Goal: Find specific page/section: Find specific page/section

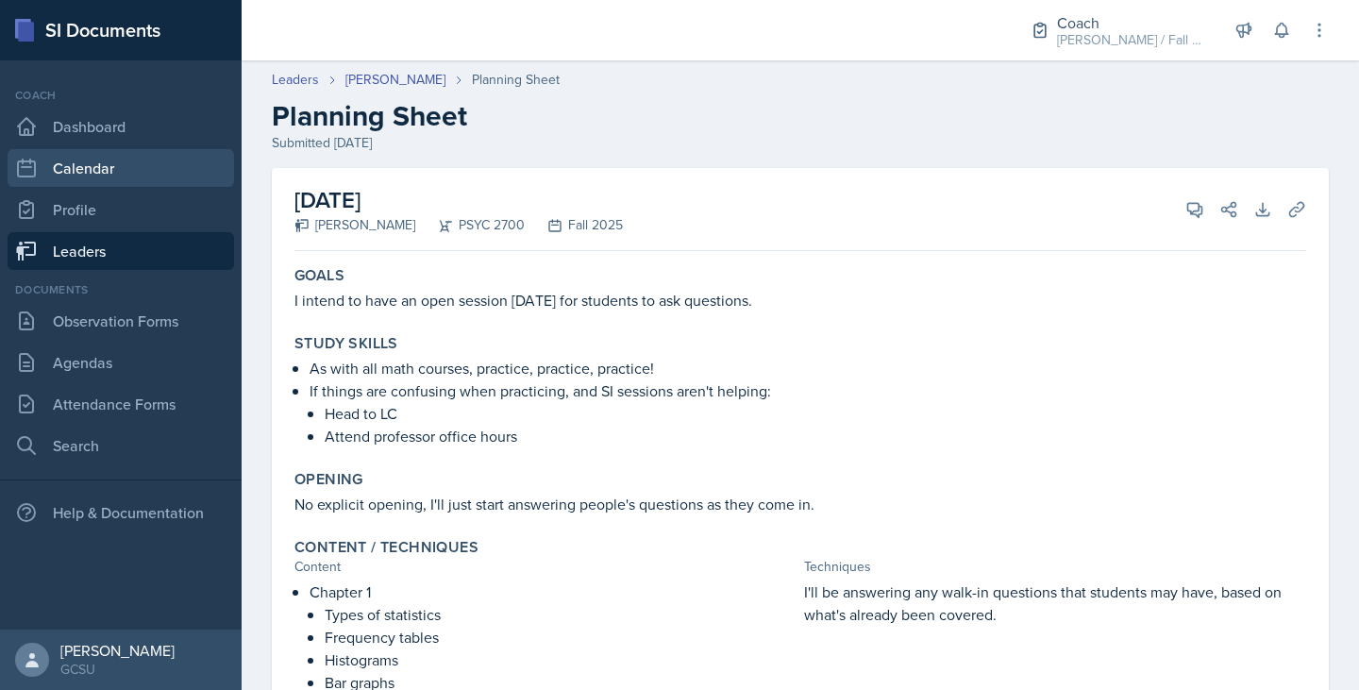
click at [114, 177] on link "Calendar" at bounding box center [121, 168] width 227 height 38
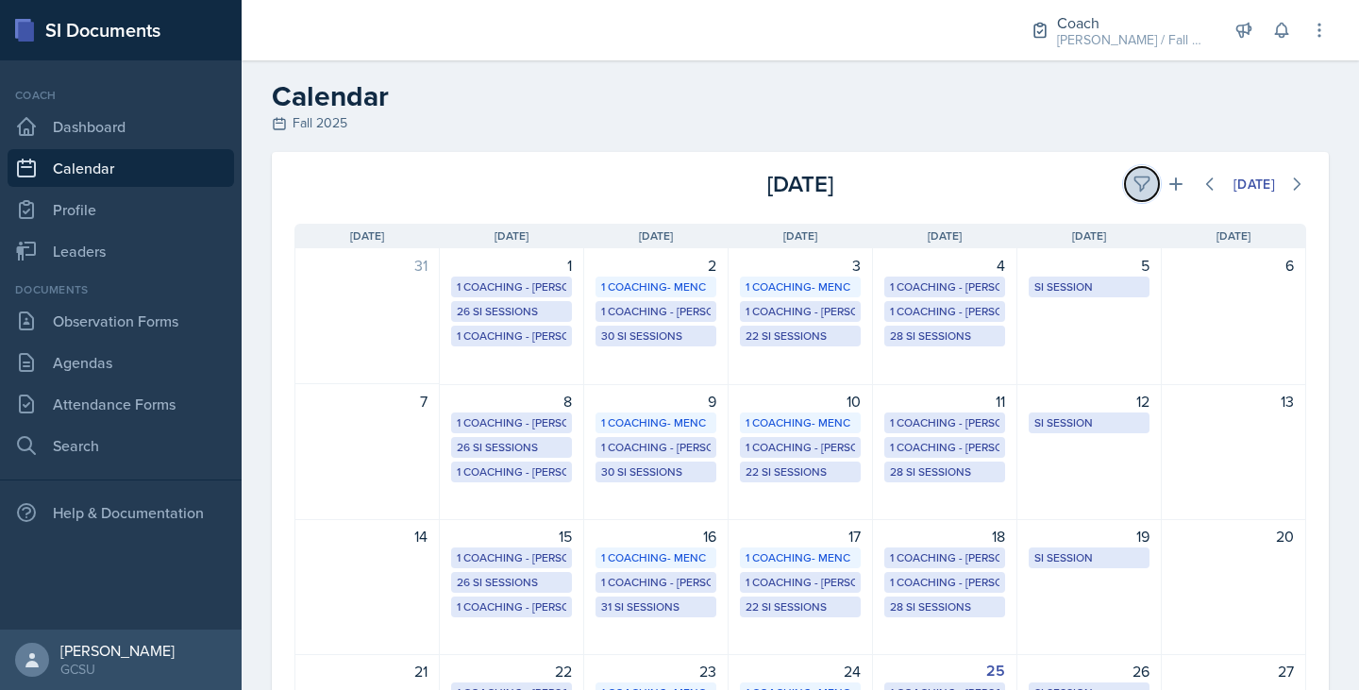
click at [1133, 182] on icon at bounding box center [1142, 184] width 19 height 19
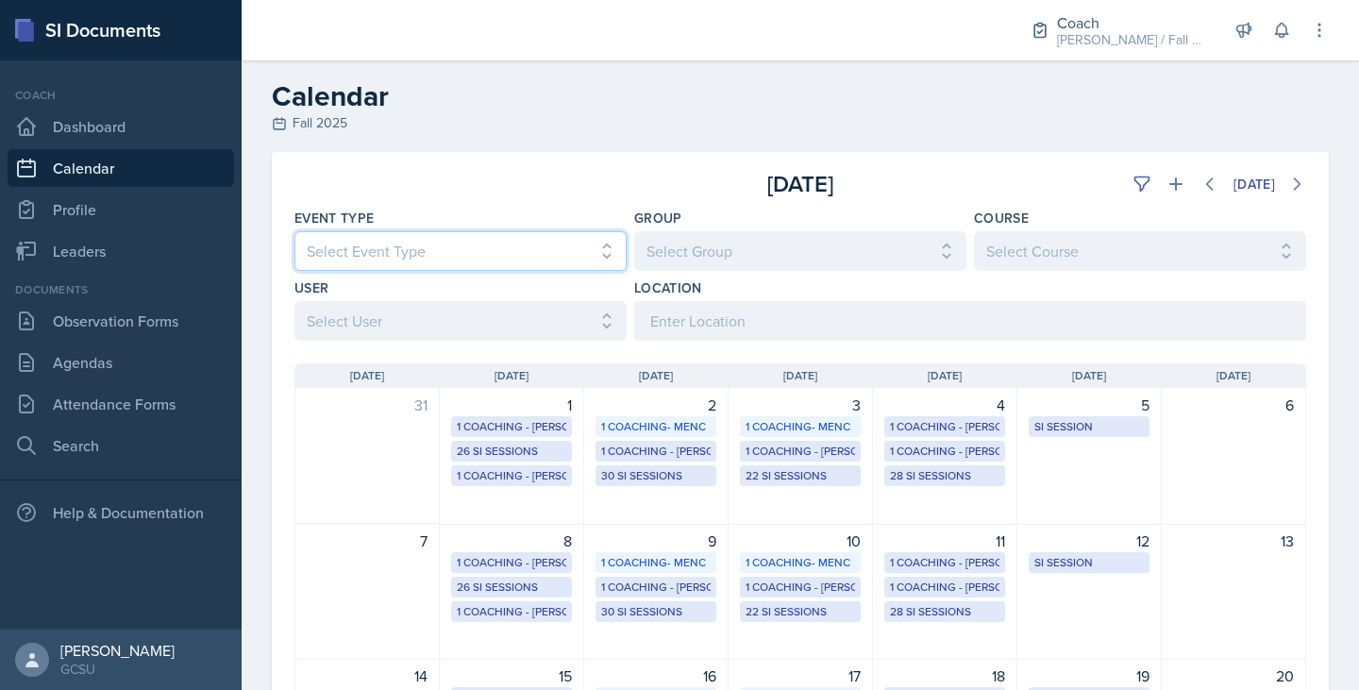
click at [462, 261] on select "Select Event Type All CoP Meeting Coaching - BECK Coaching - MAPP Coaching- MEN…" at bounding box center [461, 251] width 332 height 40
click at [295, 231] on select "Select Event Type All CoP Meeting Coaching - BECK Coaching - MAPP Coaching- MEN…" at bounding box center [461, 251] width 332 height 40
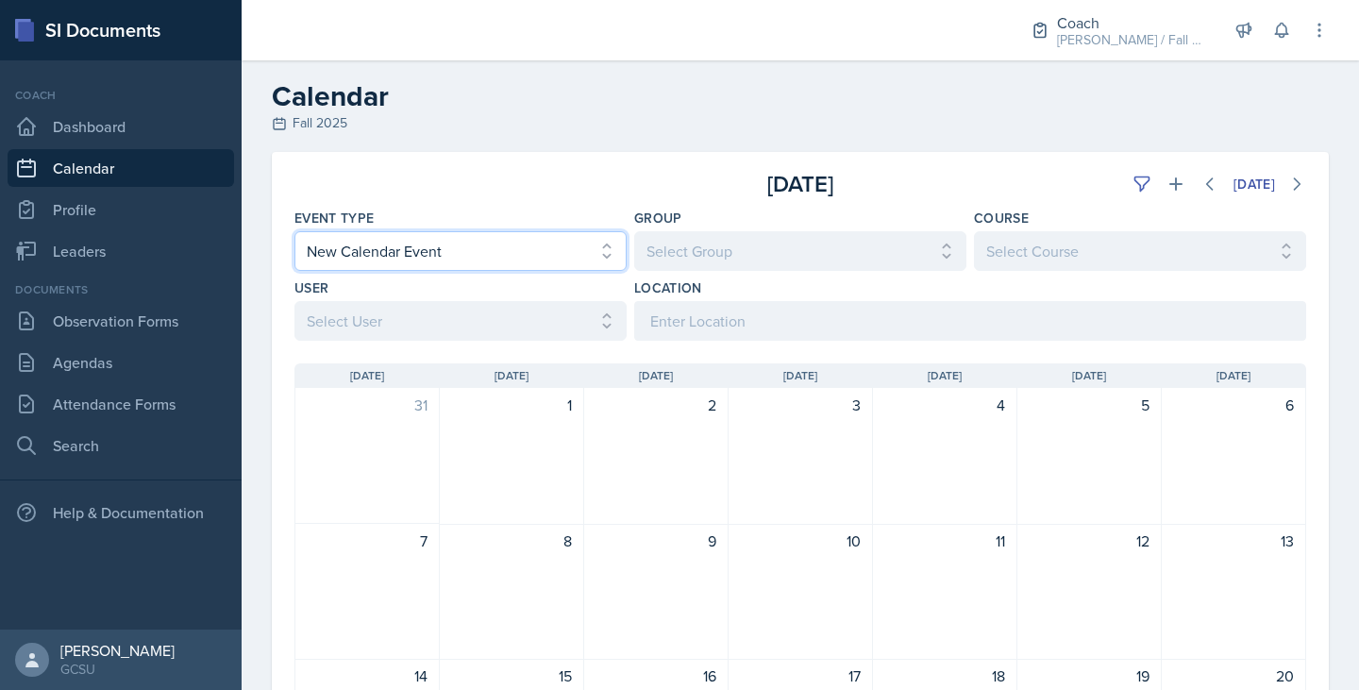
click at [440, 258] on select "Select Event Type All CoP Meeting Coaching - BECK Coaching - MAPP Coaching- MEN…" at bounding box center [461, 251] width 332 height 40
select select "700c1d41-4793-48d3-8616-e09499dfb71d"
click at [295, 231] on select "Select Event Type All CoP Meeting Coaching - BECK Coaching - MAPP Coaching- MEN…" at bounding box center [461, 251] width 332 height 40
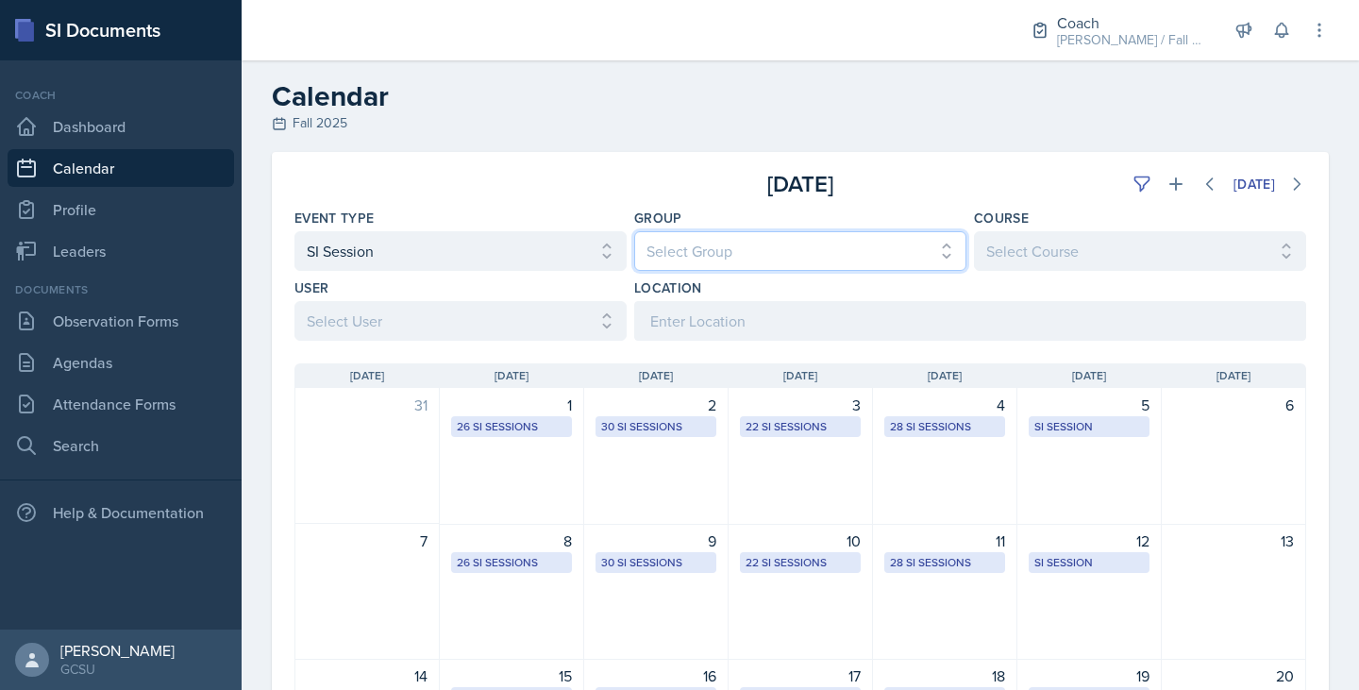
click at [737, 267] on select "Select Group All BECK MAPP MENCE" at bounding box center [800, 251] width 332 height 40
select select "7b7b0581-3cff-4db8-9566-fba67390f9c3"
click at [634, 231] on select "Select Group All BECK MAPP MENCE" at bounding box center [800, 251] width 332 height 40
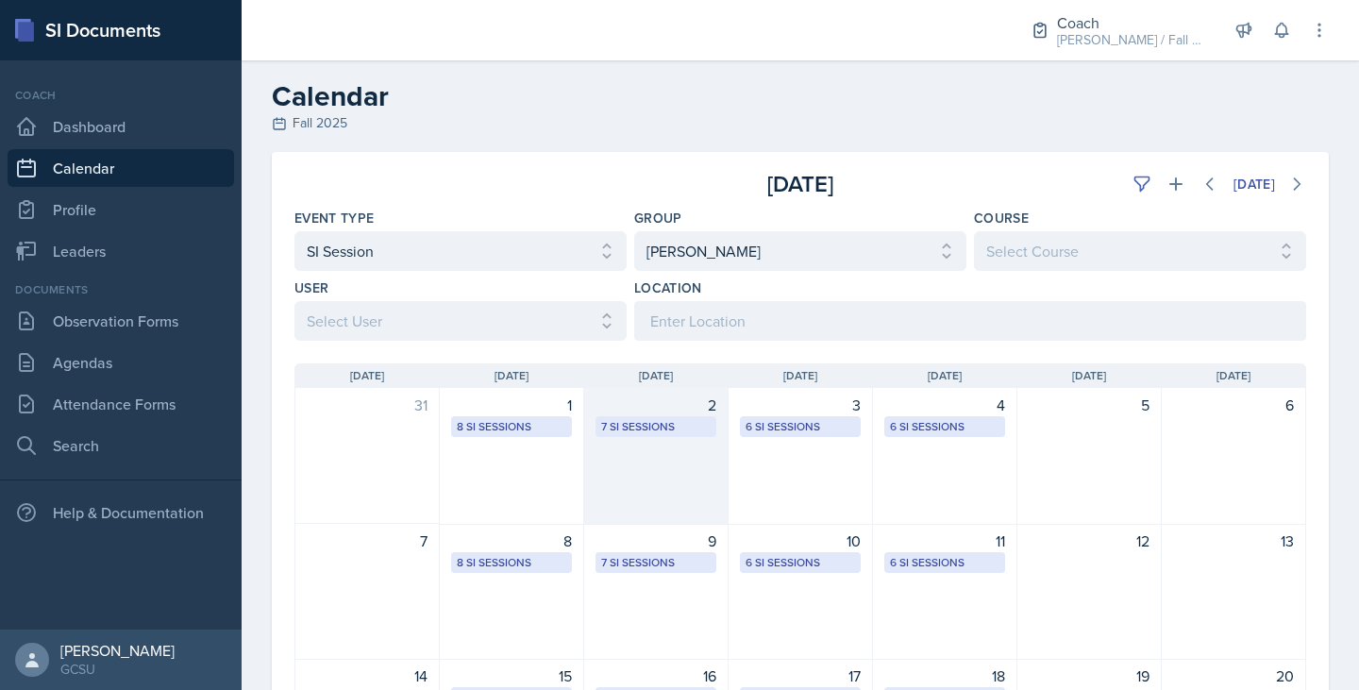
click at [650, 441] on div "2 7 SI Sessions" at bounding box center [656, 456] width 144 height 137
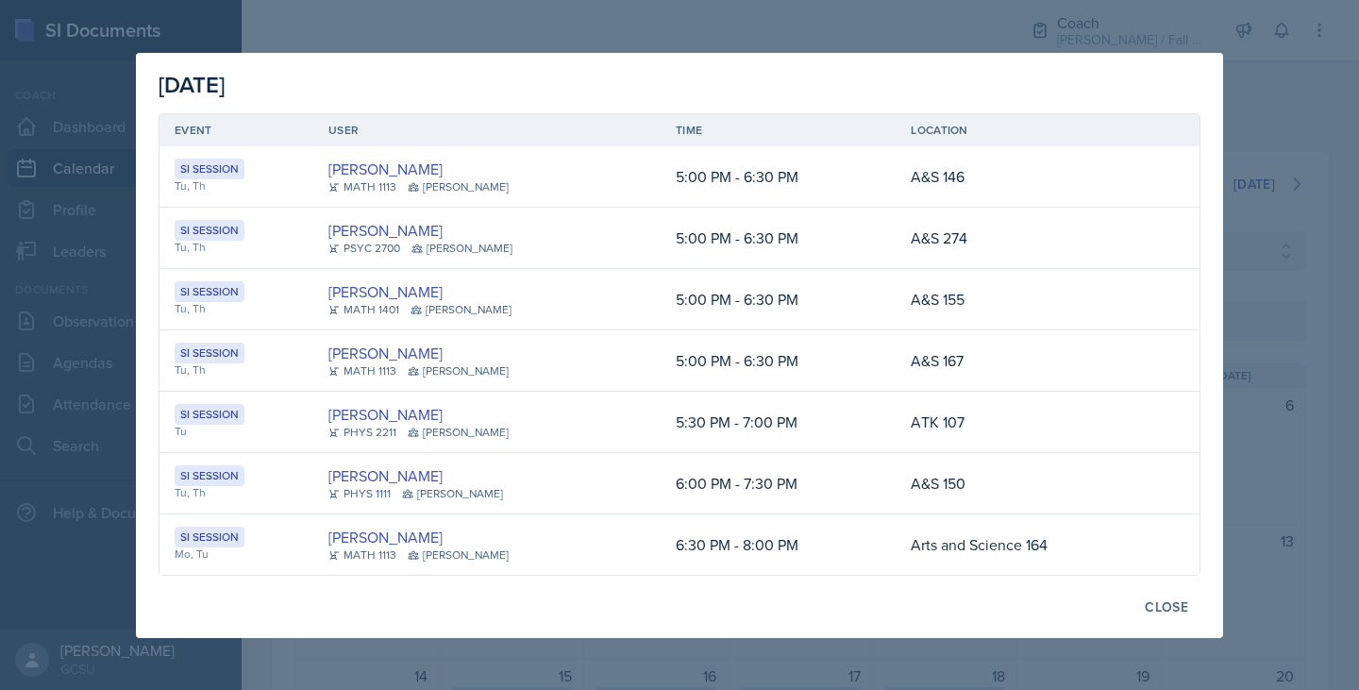
click at [1339, 383] on div at bounding box center [679, 345] width 1359 height 690
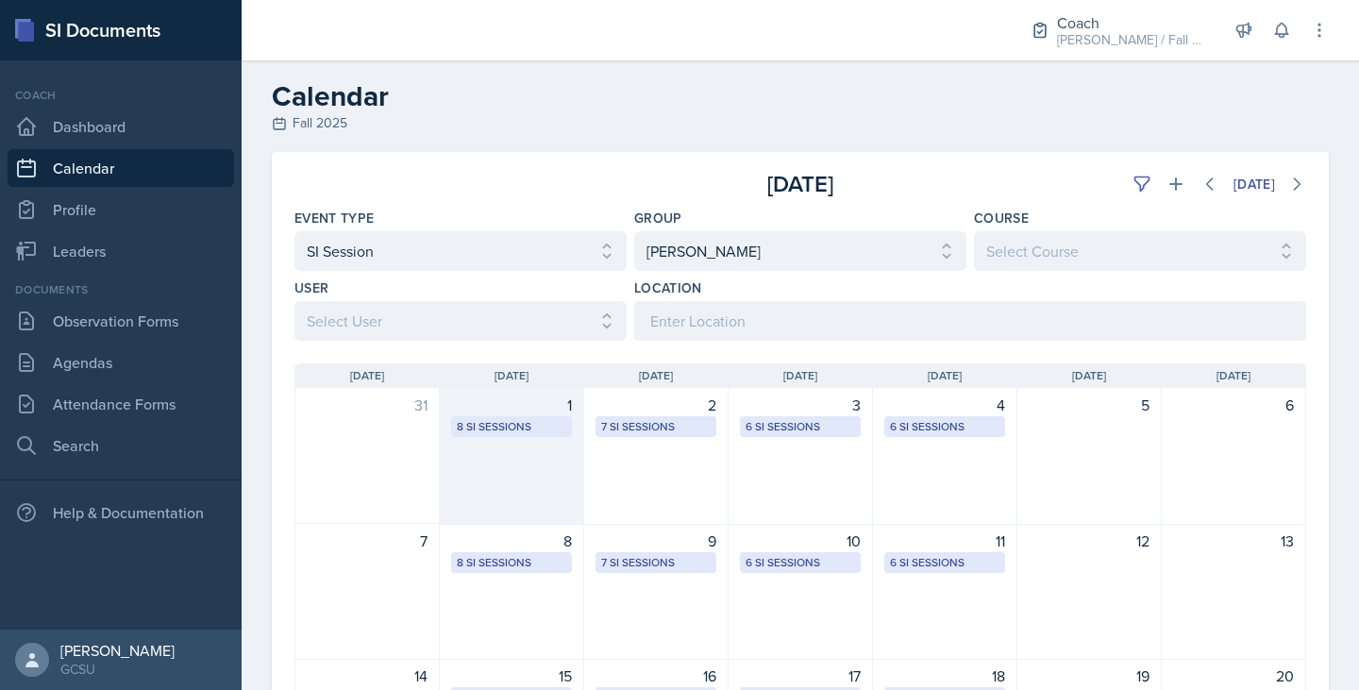
click at [548, 463] on div "1 8 SI Sessions" at bounding box center [512, 456] width 144 height 137
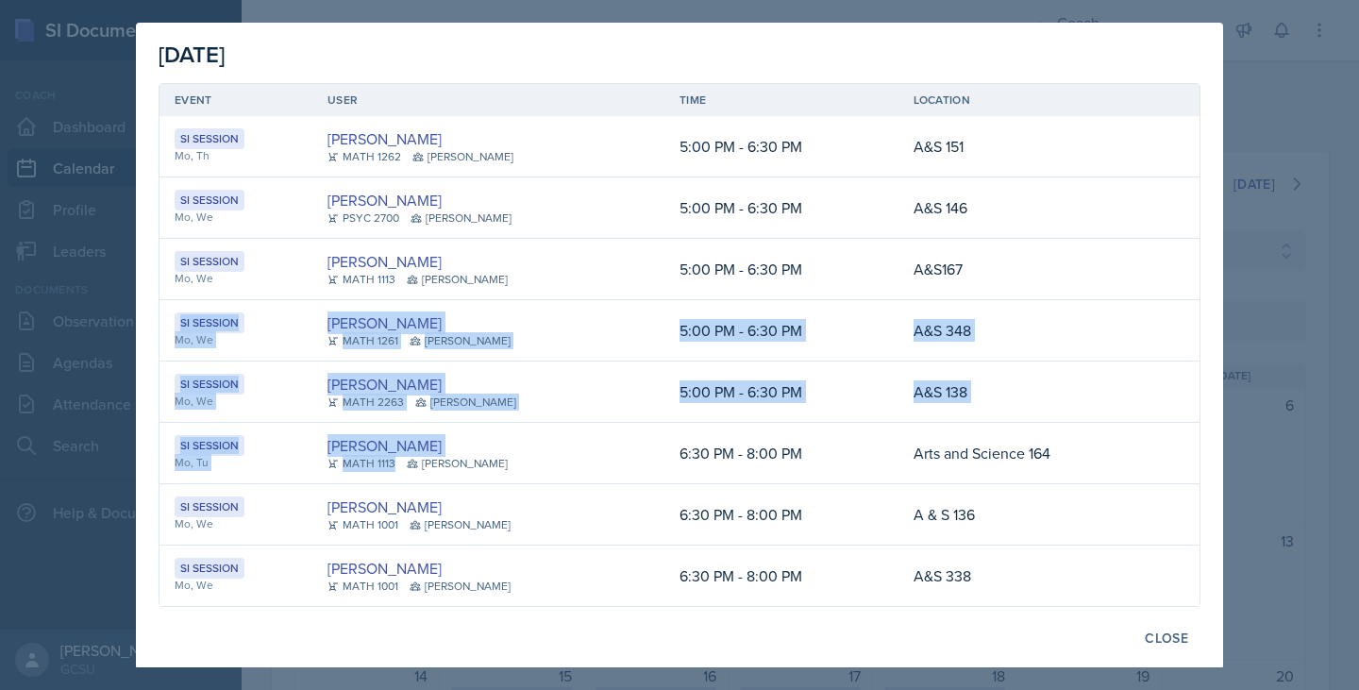
drag, startPoint x: 548, startPoint y: 463, endPoint x: 998, endPoint y: 253, distance: 496.7
click at [998, 253] on table "Event User Time Location SI Session Mo, Th Jonas Barfield MATH 1262 MAPP 5:00 P…" at bounding box center [680, 345] width 1042 height 524
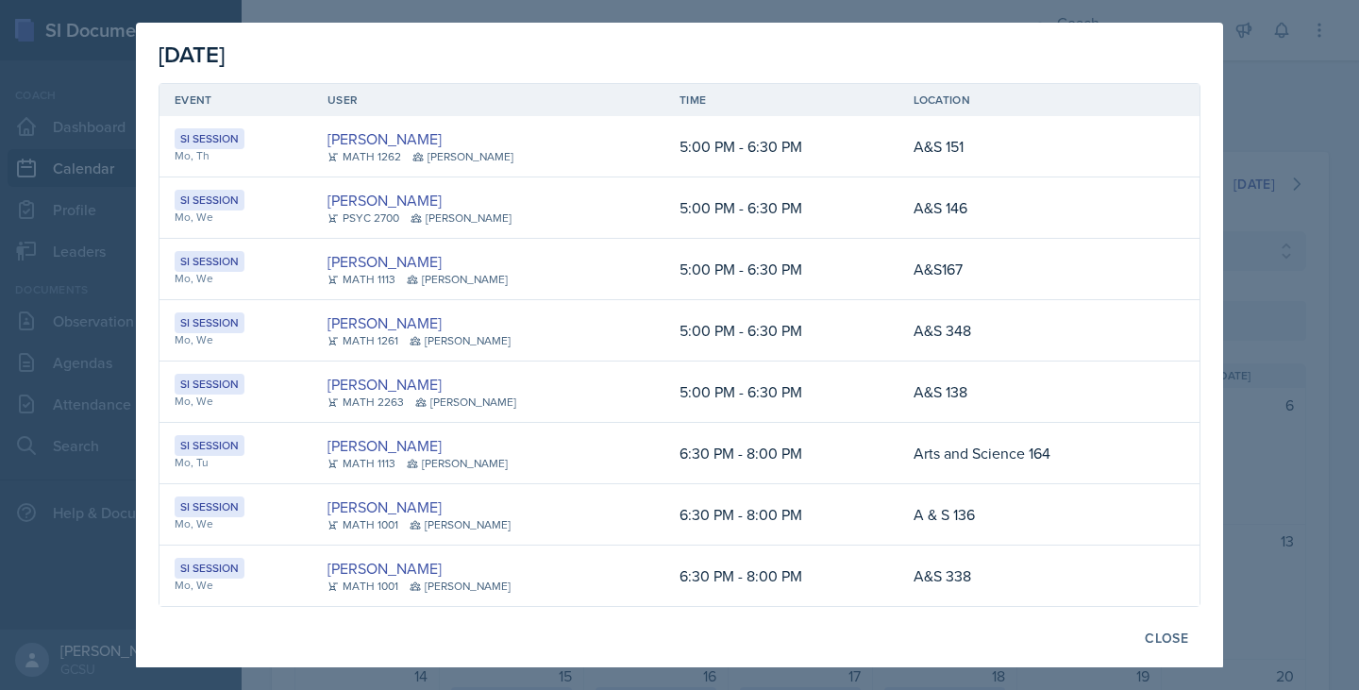
click at [1267, 184] on div at bounding box center [679, 345] width 1359 height 690
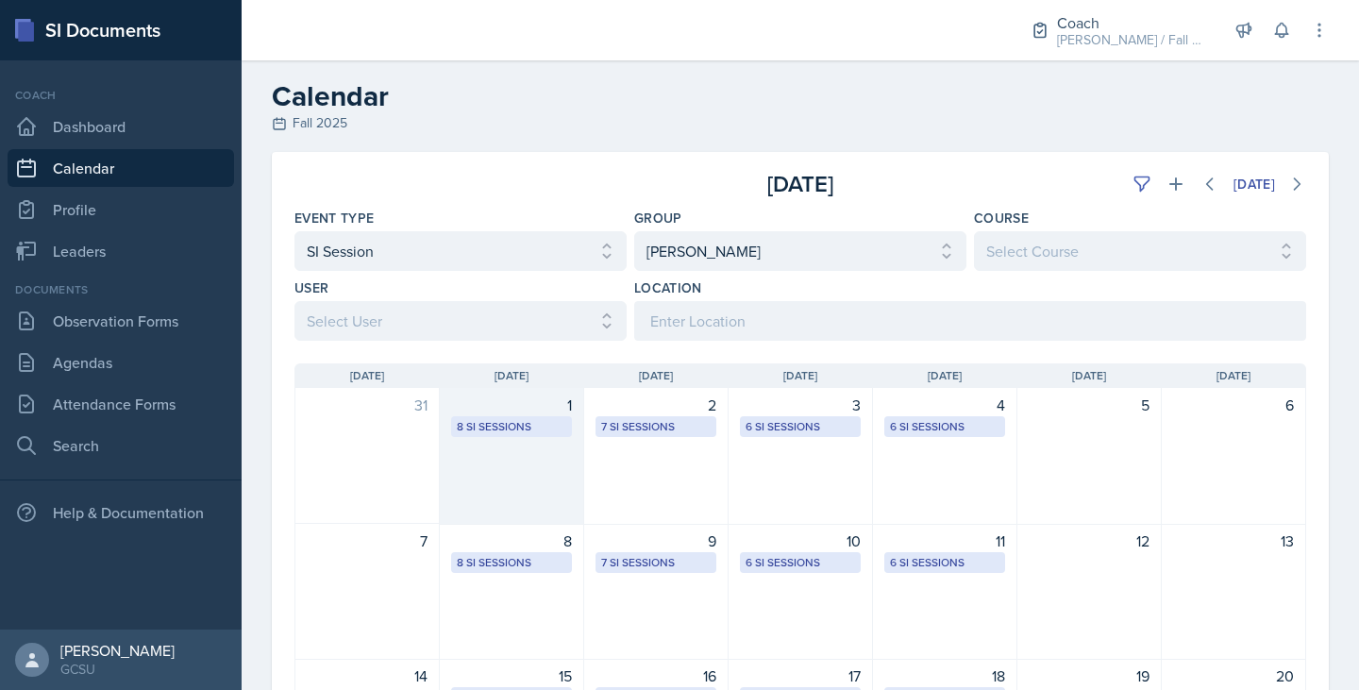
click at [552, 461] on div "1 8 SI Sessions" at bounding box center [512, 456] width 144 height 137
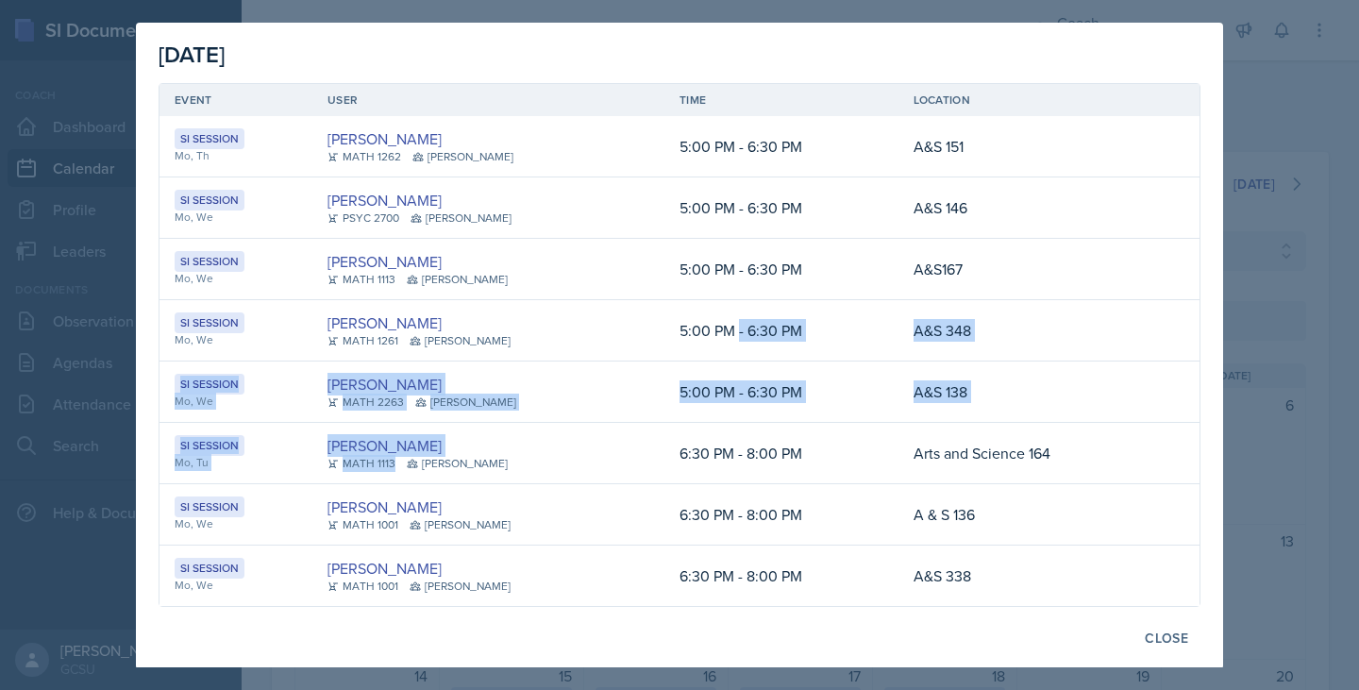
drag, startPoint x: 552, startPoint y: 461, endPoint x: 695, endPoint y: 297, distance: 216.8
click at [695, 297] on table "Event User Time Location SI Session Mo, Th Jonas Barfield MATH 1262 MAPP 5:00 P…" at bounding box center [680, 345] width 1042 height 524
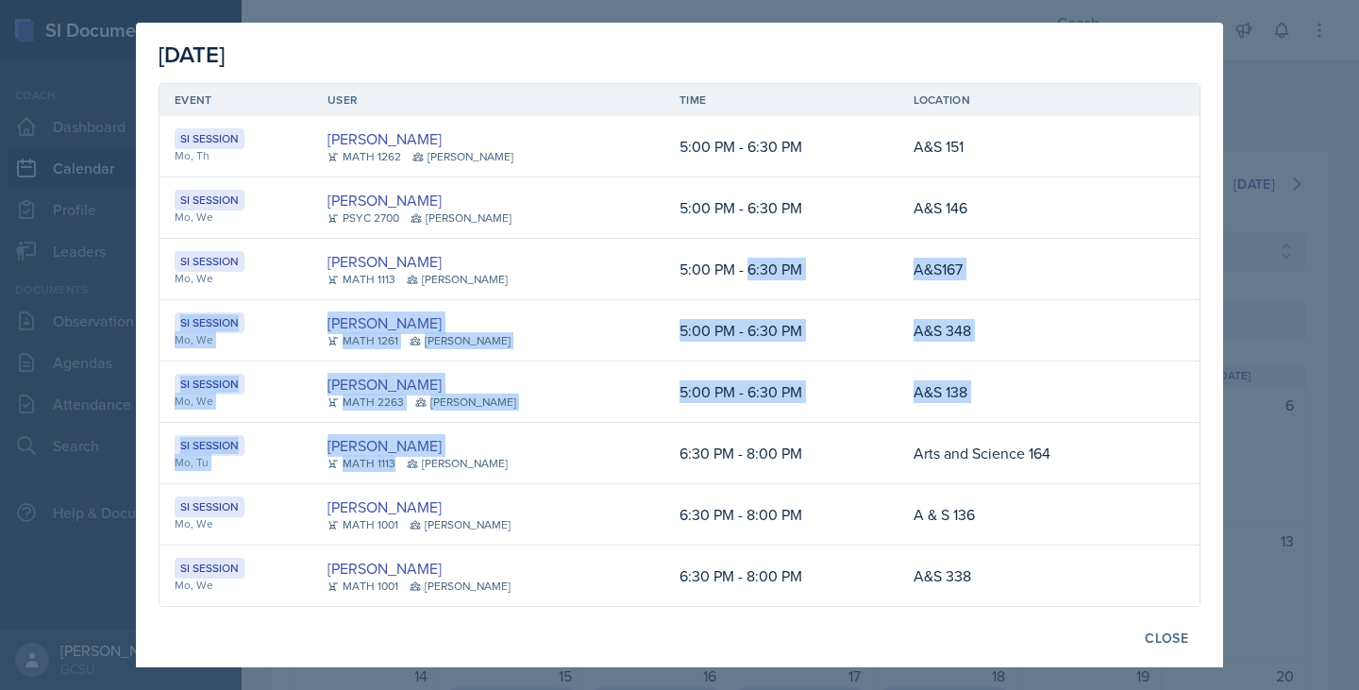
click at [695, 297] on td "5:00 PM - 6:30 PM" at bounding box center [782, 269] width 234 height 61
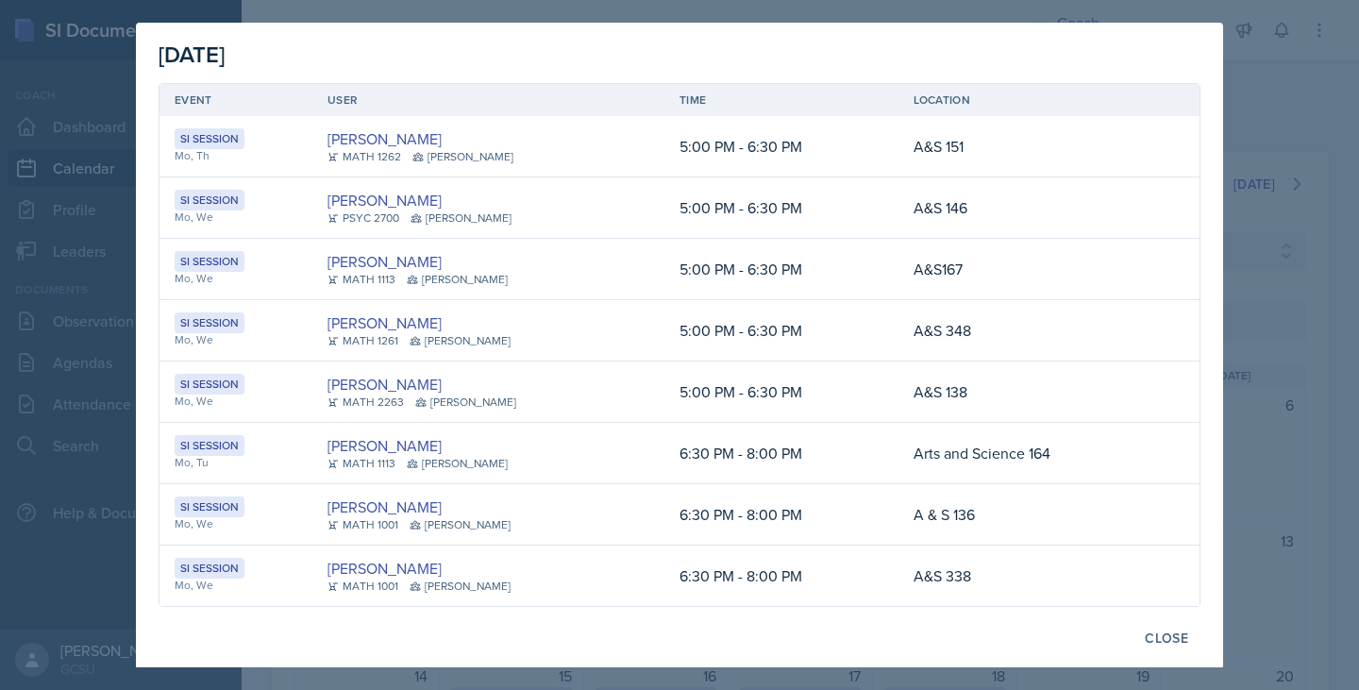
click at [979, 203] on td "A&S 146" at bounding box center [1027, 207] width 256 height 61
click at [1004, 432] on td "Arts and Science 164" at bounding box center [1027, 453] width 256 height 61
click at [1336, 268] on div at bounding box center [679, 345] width 1359 height 690
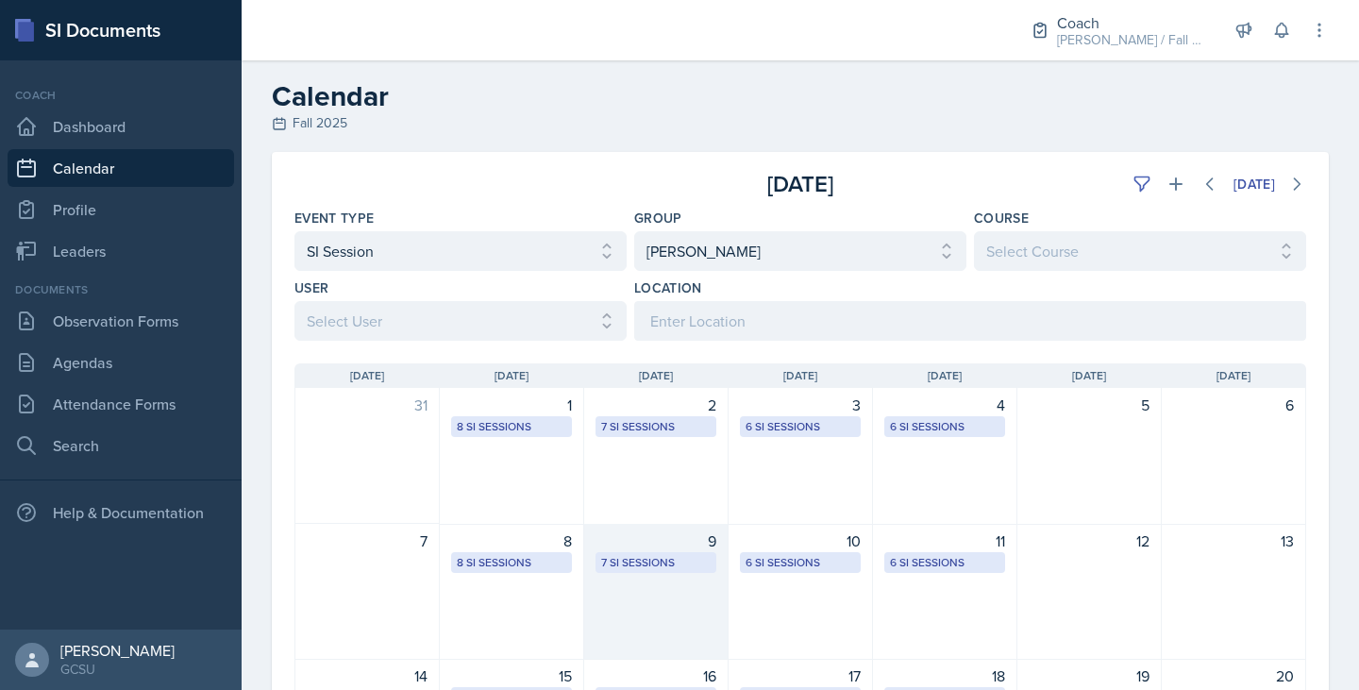
click at [663, 535] on div "9" at bounding box center [656, 541] width 121 height 23
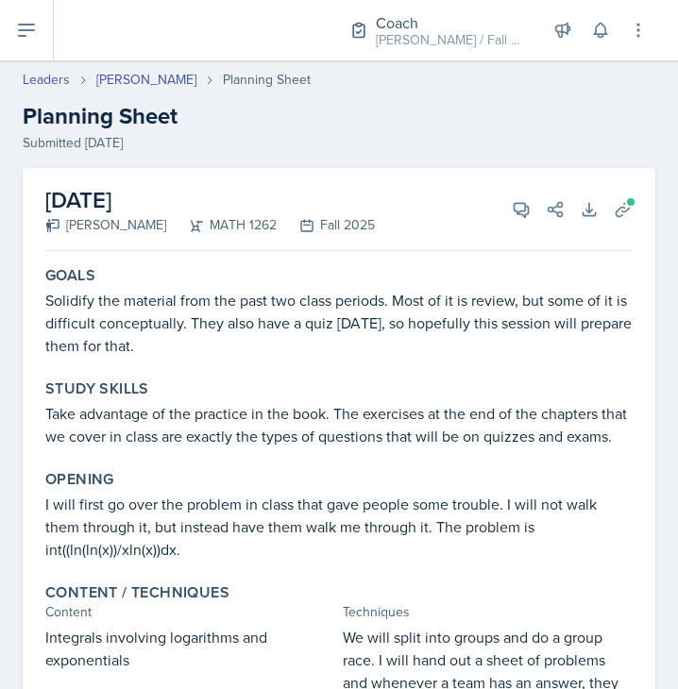
scroll to position [375, 0]
